Goal: Task Accomplishment & Management: Manage account settings

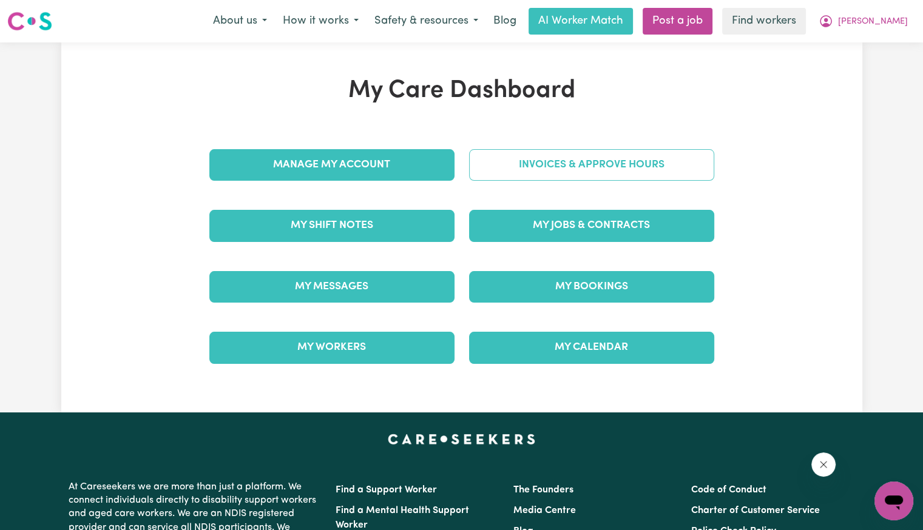
click at [634, 175] on link "Invoices & Approve Hours" at bounding box center [591, 165] width 245 height 32
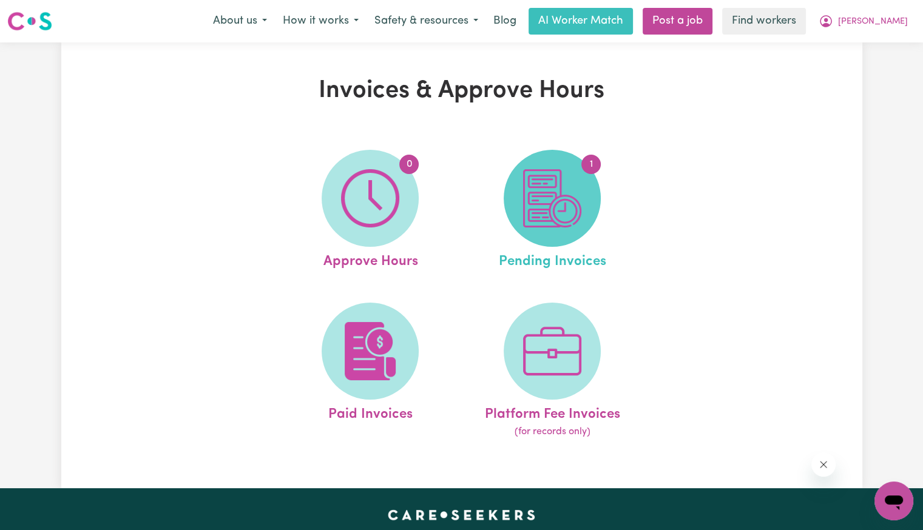
click at [510, 191] on span "1" at bounding box center [552, 198] width 97 height 97
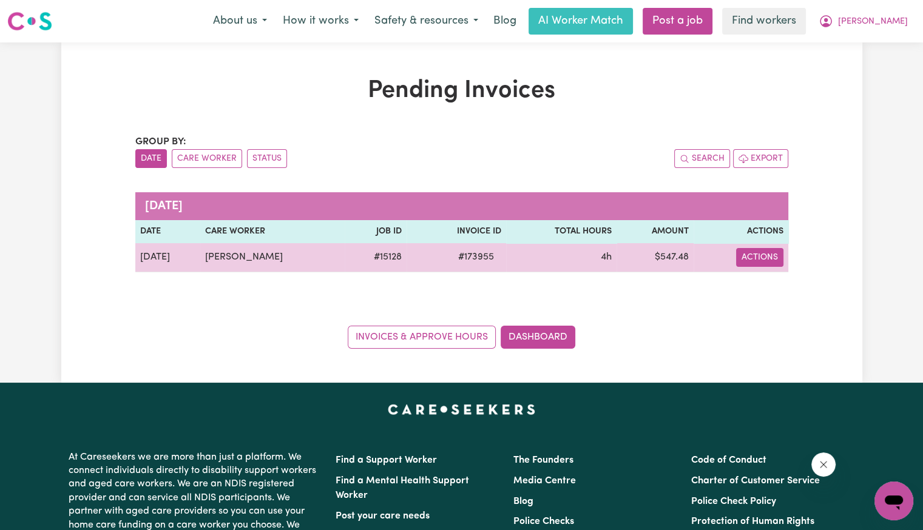
click at [749, 257] on button "Actions" at bounding box center [759, 257] width 47 height 19
click at [751, 277] on link "Download Invoice" at bounding box center [795, 285] width 111 height 24
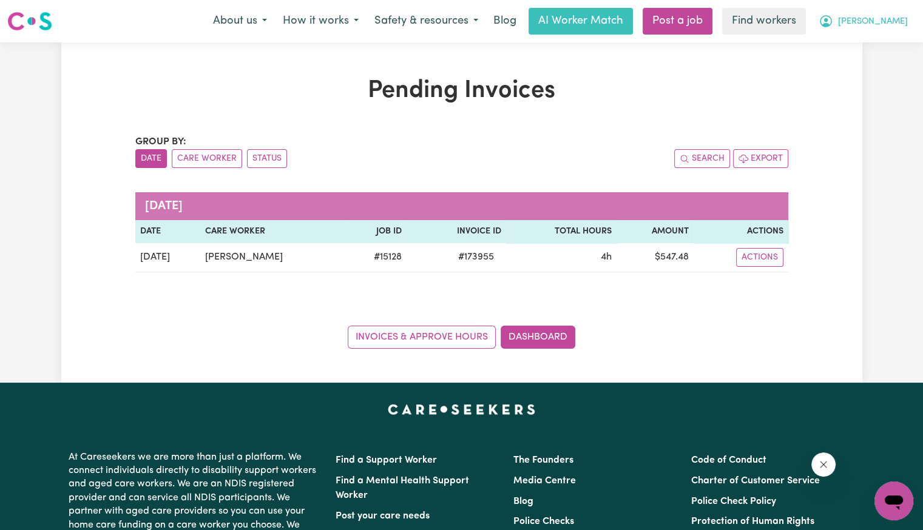
click at [887, 24] on span "[PERSON_NAME]" at bounding box center [873, 21] width 70 height 13
click at [874, 74] on link "Logout" at bounding box center [867, 69] width 96 height 23
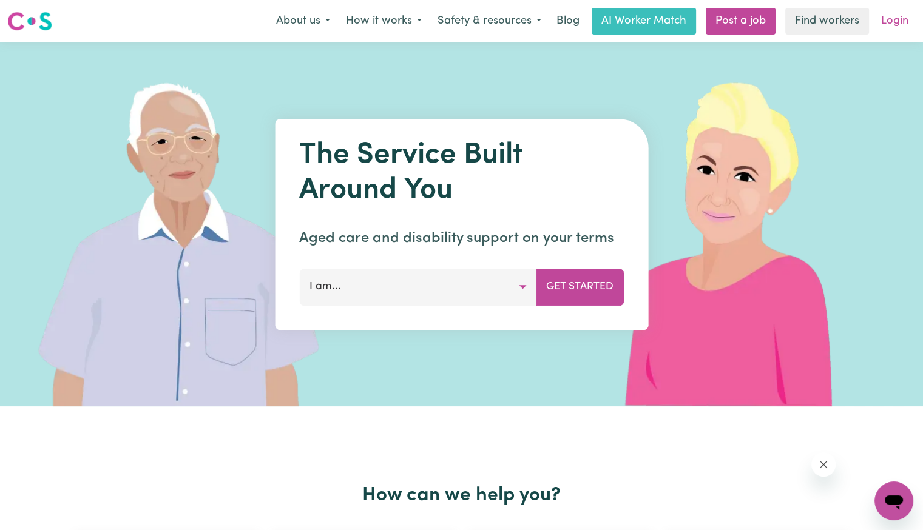
click at [890, 19] on link "Login" at bounding box center [895, 21] width 42 height 27
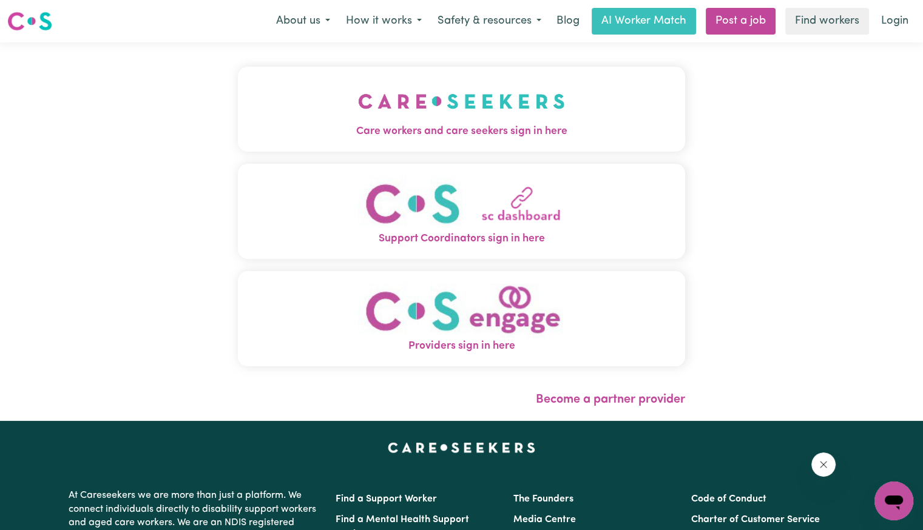
click at [358, 99] on img "Care workers and care seekers sign in here" at bounding box center [461, 101] width 207 height 45
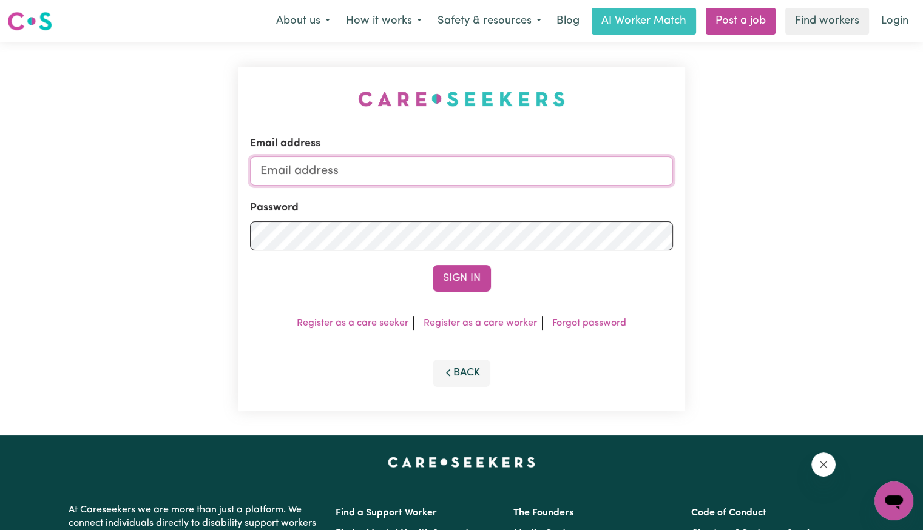
click at [373, 180] on input "Email address" at bounding box center [461, 171] width 423 height 29
drag, startPoint x: 329, startPoint y: 169, endPoint x: 783, endPoint y: 178, distance: 454.0
click at [783, 178] on div "Email address [EMAIL_ADDRESS][DOMAIN_NAME] Password Sign In Register as a care …" at bounding box center [461, 238] width 923 height 393
type input "[EMAIL_ADDRESS][DOMAIN_NAME]"
click at [433, 265] on button "Sign In" at bounding box center [462, 278] width 58 height 27
